Goal: Find specific page/section: Find specific page/section

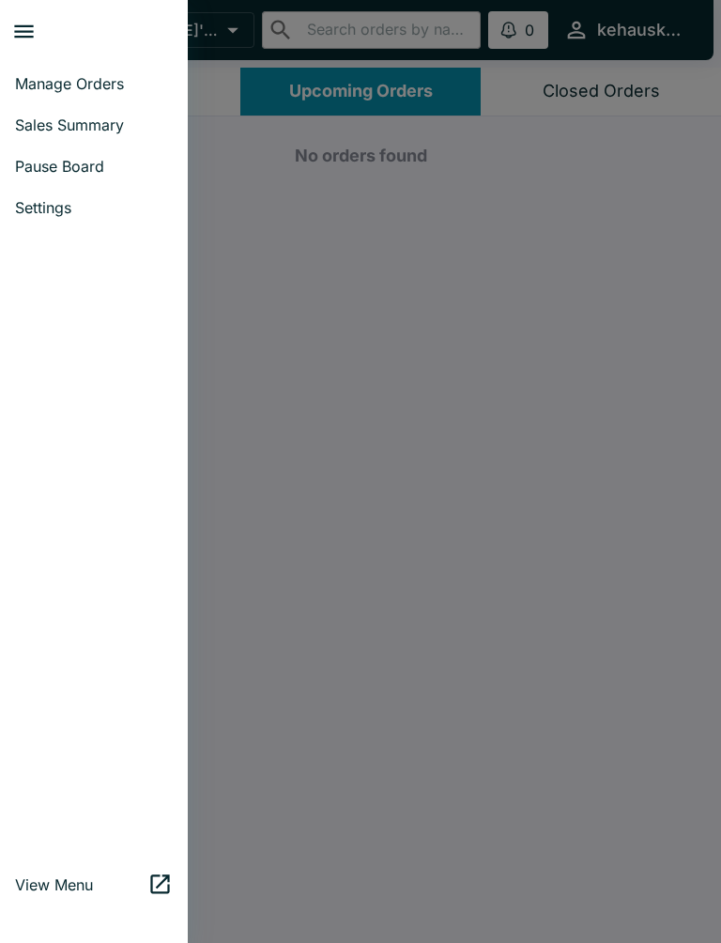
click at [122, 128] on span "Sales Summary" at bounding box center [94, 125] width 158 height 19
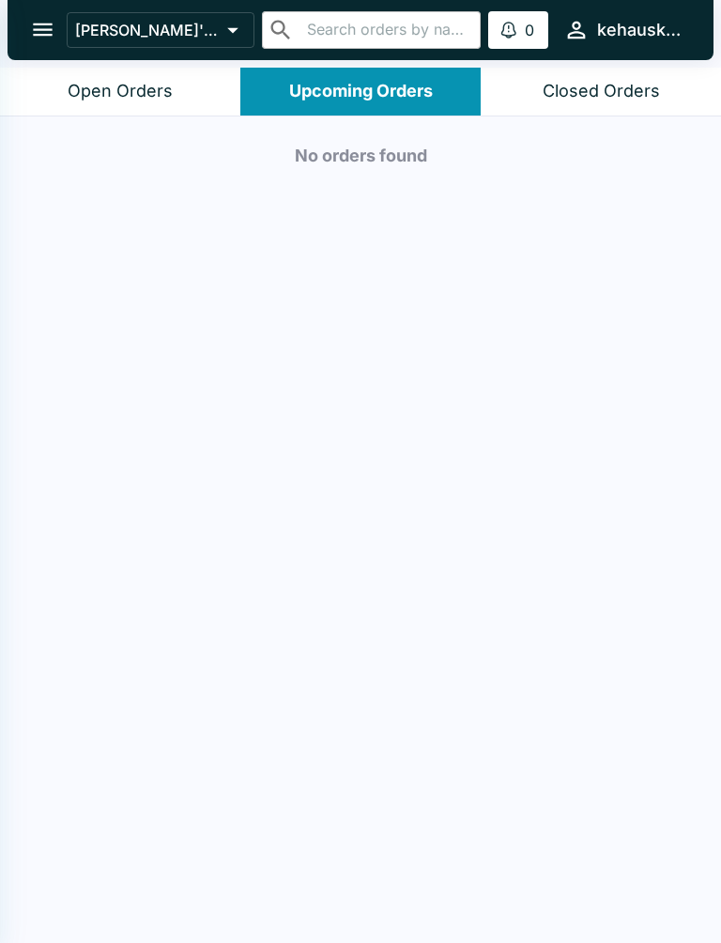
select select "03:00"
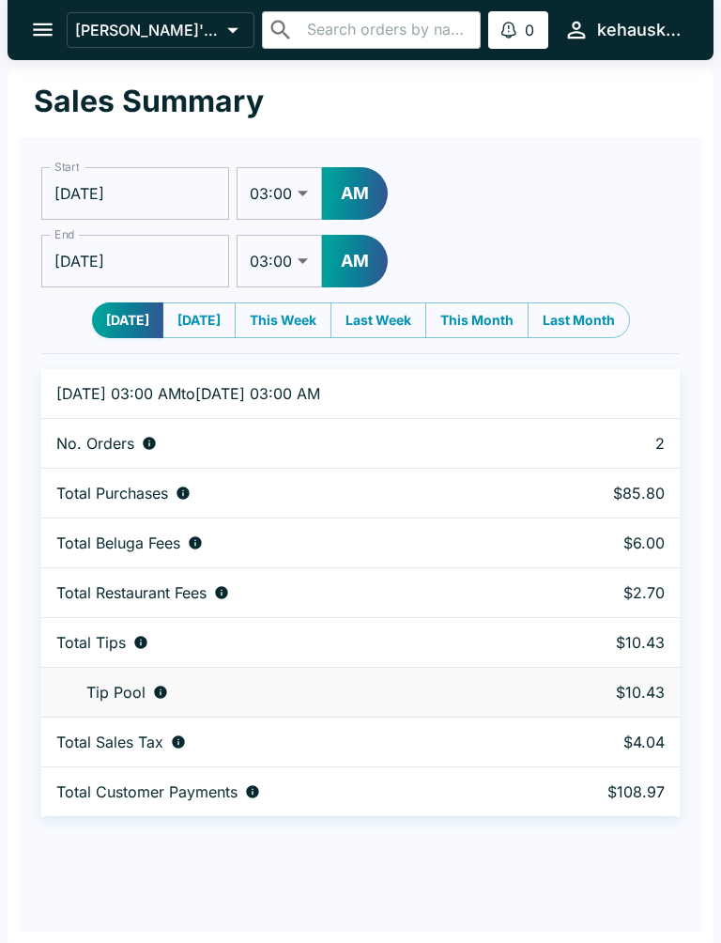
click at [305, 528] on td "Total Beluga Fees" at bounding box center [287, 543] width 492 height 50
click at [290, 528] on td "Total Beluga Fees" at bounding box center [287, 543] width 492 height 50
click at [286, 536] on div "Total Beluga Fees" at bounding box center [287, 542] width 462 height 19
click at [30, 30] on icon "open drawer" at bounding box center [42, 29] width 25 height 25
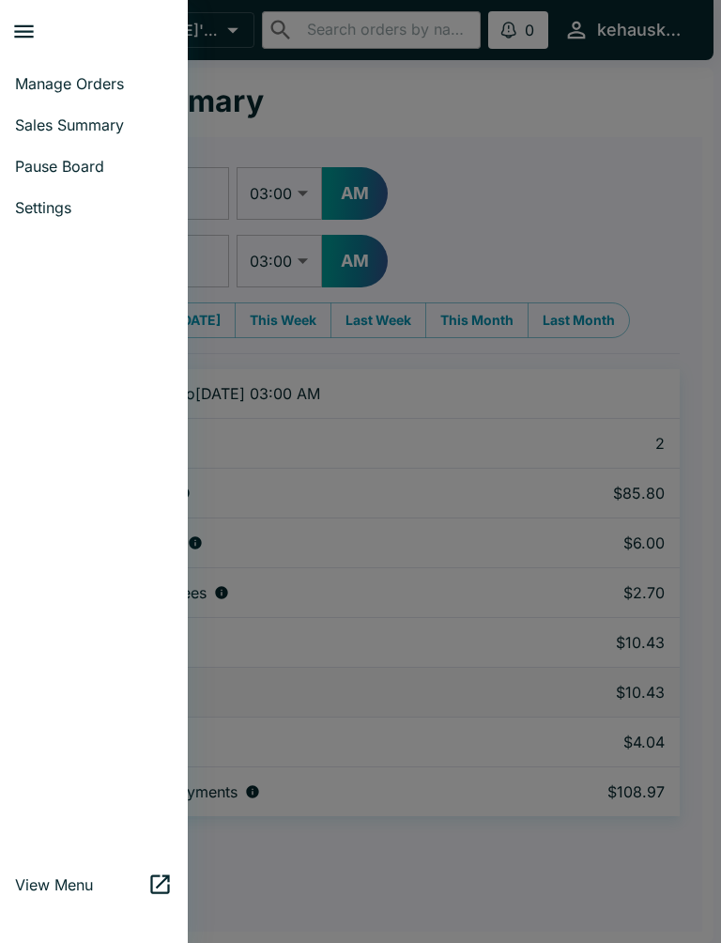
click at [94, 88] on span "Manage Orders" at bounding box center [94, 83] width 158 height 19
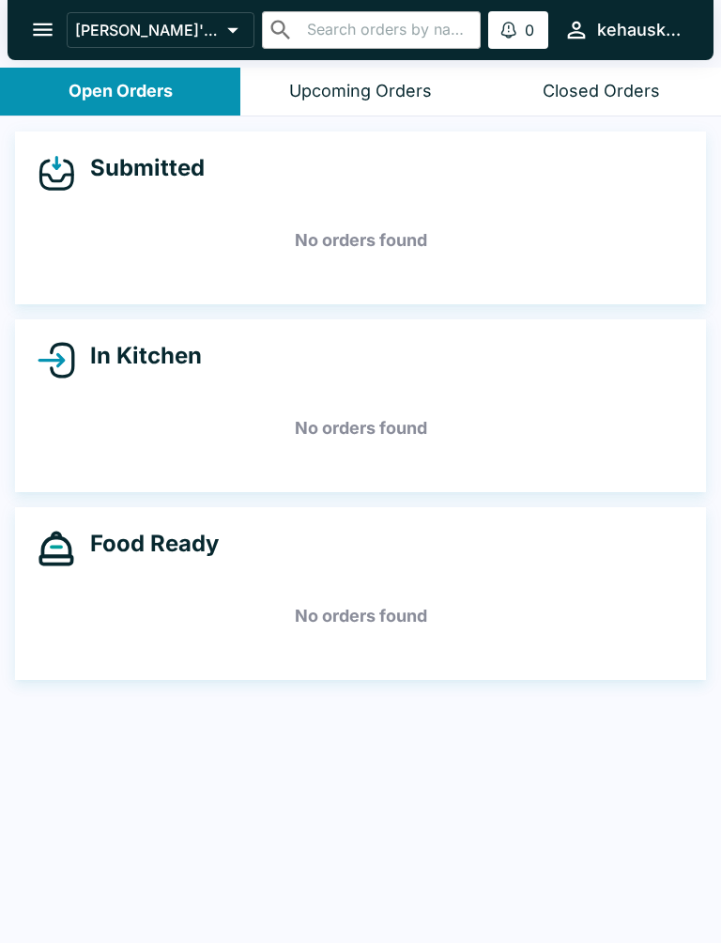
click at [51, 36] on icon "open drawer" at bounding box center [43, 29] width 20 height 13
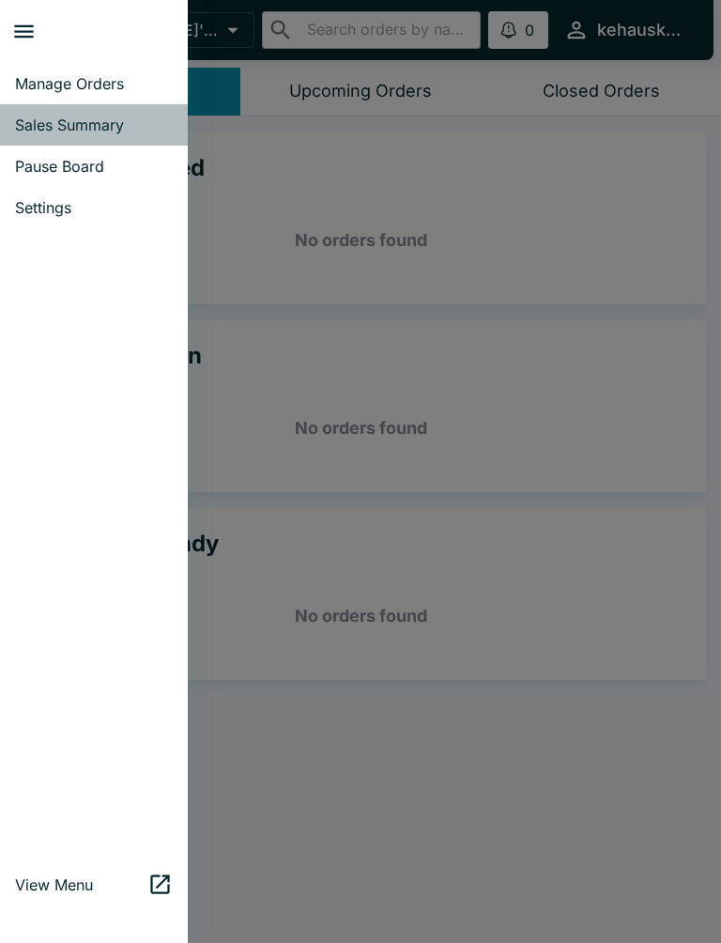
click at [127, 125] on span "Sales Summary" at bounding box center [94, 125] width 158 height 19
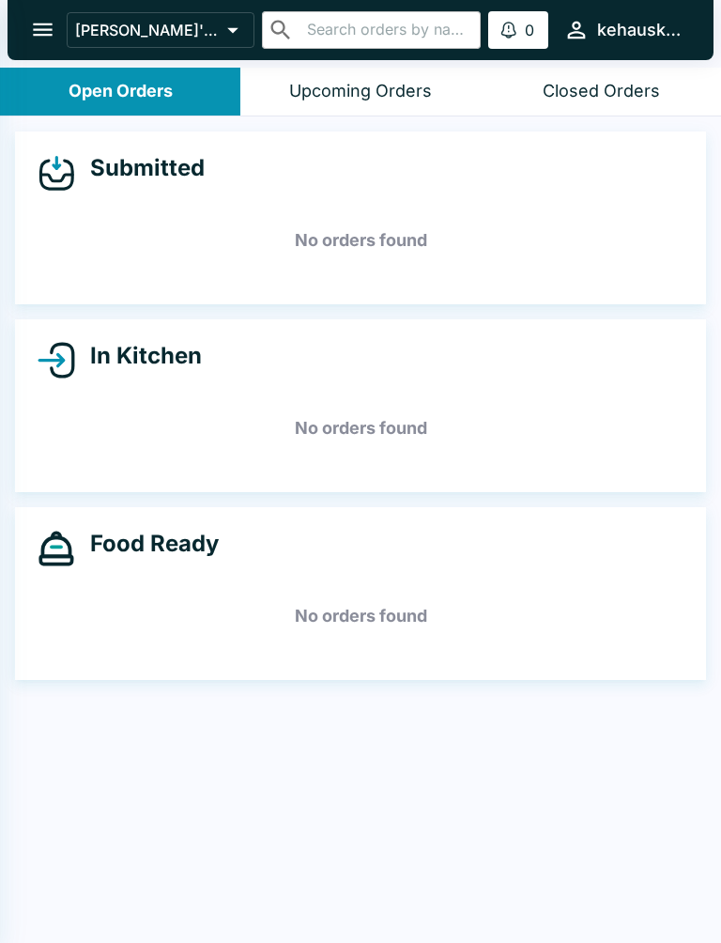
select select "03:00"
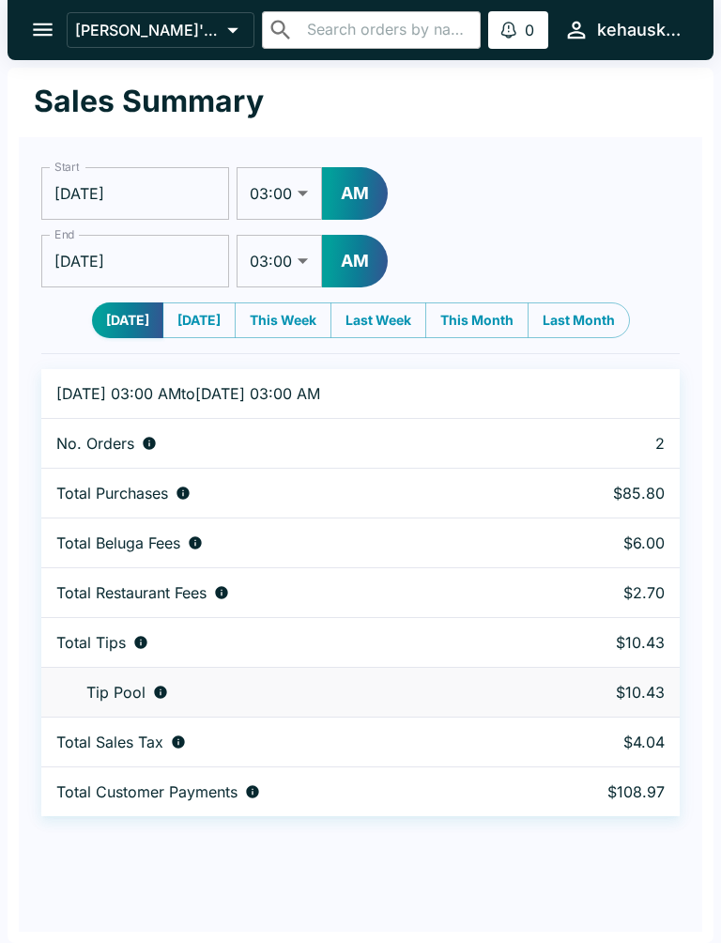
click at [31, 37] on icon "open drawer" at bounding box center [42, 29] width 25 height 25
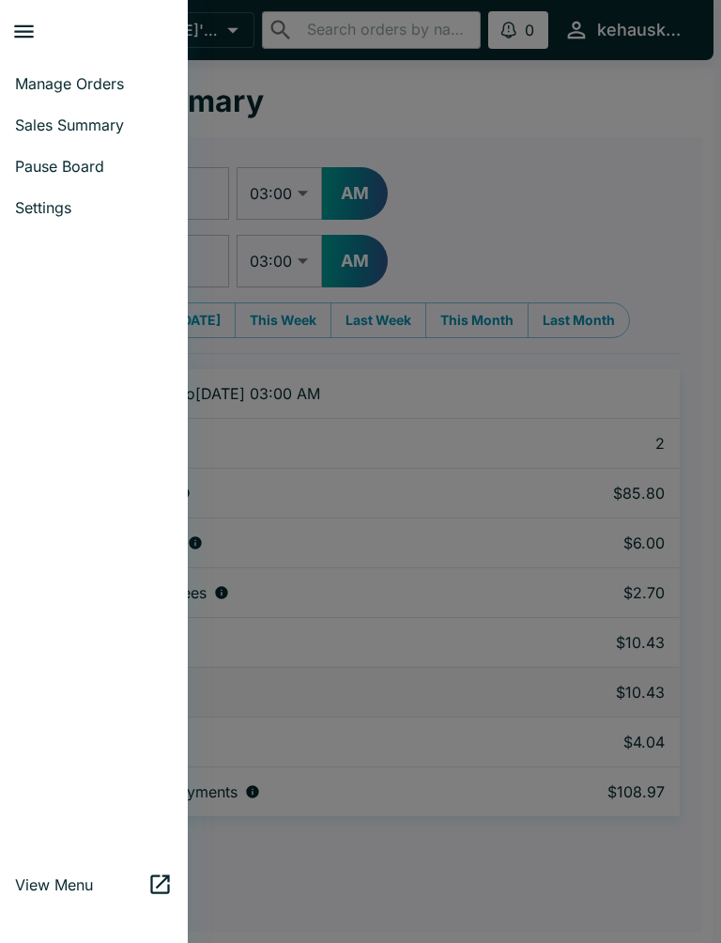
click at [116, 74] on span "Manage Orders" at bounding box center [94, 83] width 158 height 19
